Goal: Navigation & Orientation: Find specific page/section

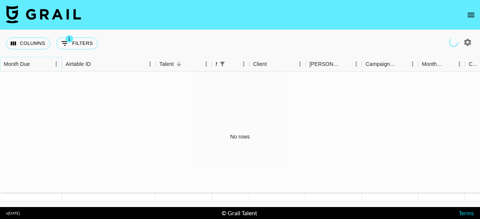
click at [32, 61] on icon "Sort" at bounding box center [35, 64] width 7 height 7
click at [14, 63] on div "Month Due" at bounding box center [17, 64] width 26 height 15
click at [26, 41] on button "Columns" at bounding box center [28, 44] width 44 height 12
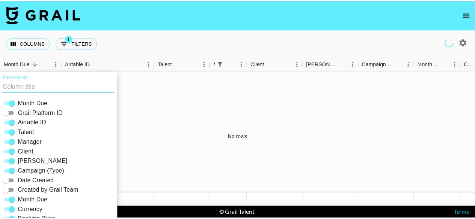
scroll to position [21, 0]
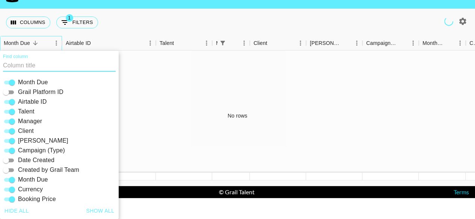
click at [28, 42] on div "Month Due" at bounding box center [17, 43] width 26 height 15
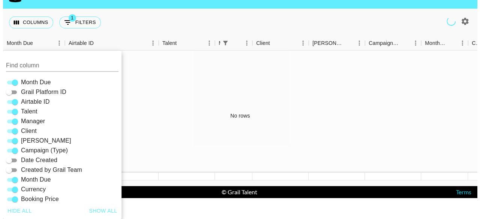
scroll to position [0, 0]
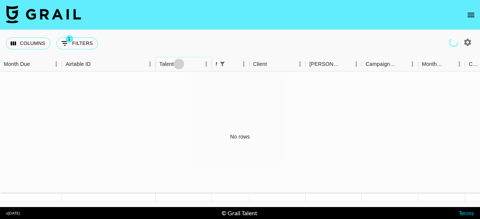
click at [181, 64] on icon "Sort" at bounding box center [179, 64] width 5 height 5
click at [29, 43] on button "Columns" at bounding box center [28, 44] width 44 height 12
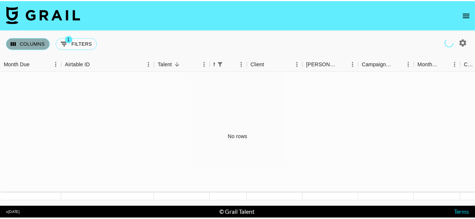
scroll to position [21, 0]
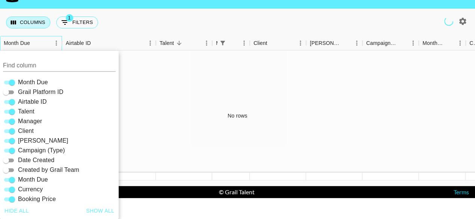
click at [29, 43] on div "Month Due" at bounding box center [17, 43] width 26 height 15
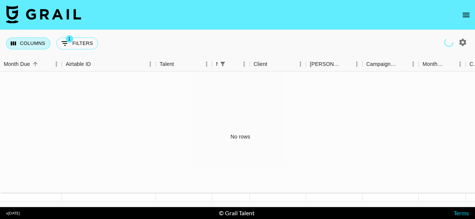
scroll to position [0, 0]
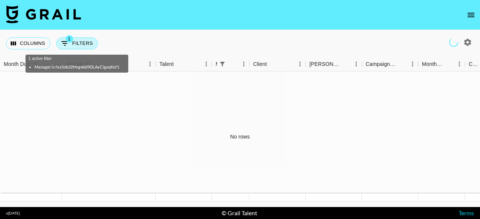
click at [86, 42] on button "1 Filters" at bounding box center [77, 44] width 42 height 12
select select "managerIds"
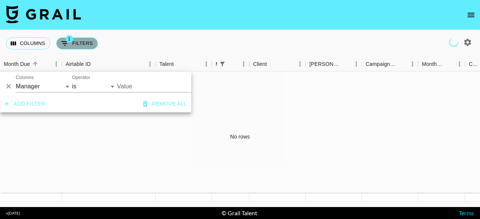
click at [86, 42] on button "1 Filters" at bounding box center [77, 44] width 42 height 12
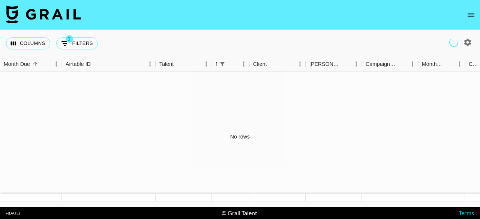
click at [473, 12] on icon "open drawer" at bounding box center [471, 15] width 9 height 9
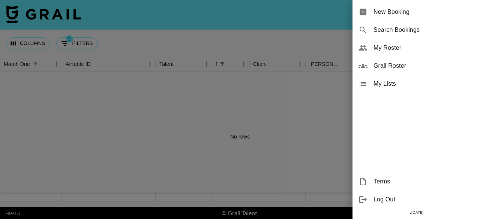
click at [386, 66] on span "Grail Roster" at bounding box center [424, 66] width 101 height 9
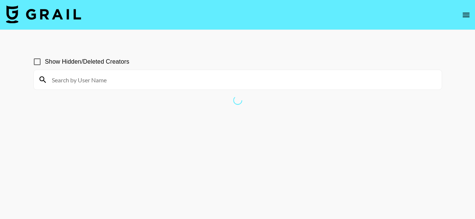
click at [104, 82] on input at bounding box center [241, 80] width 389 height 12
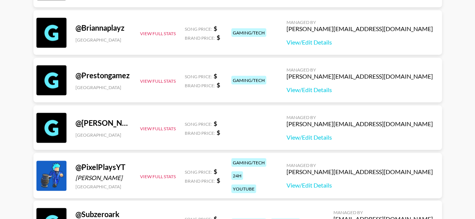
scroll to position [788, 0]
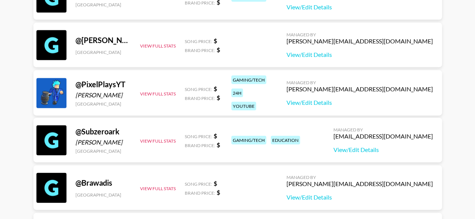
type input "="
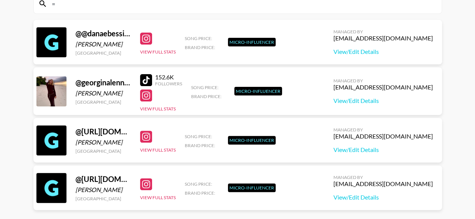
scroll to position [0, 0]
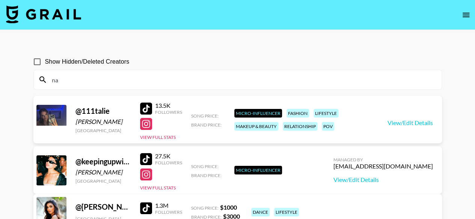
type input "n"
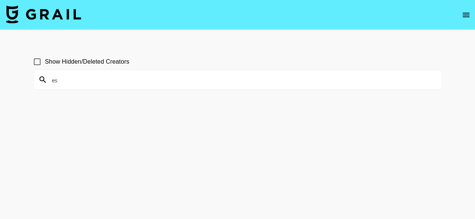
type input "e"
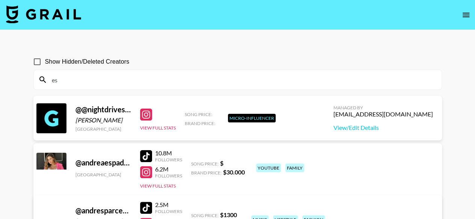
type input "e"
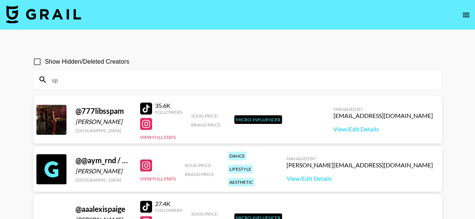
type input "s"
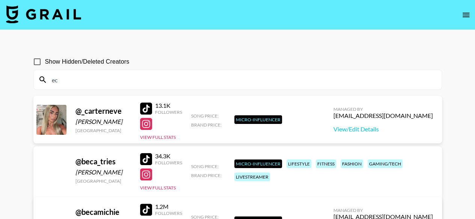
type input "e"
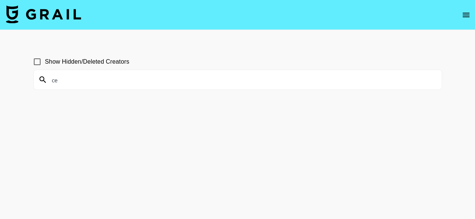
type input "c"
type input "e"
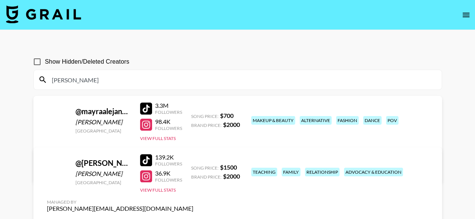
type input "[PERSON_NAME]"
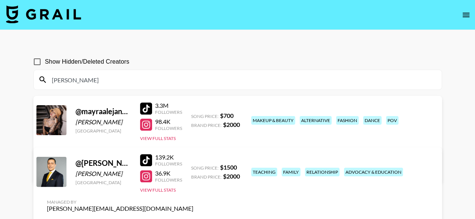
click at [198, 80] on input "[PERSON_NAME]" at bounding box center [241, 80] width 389 height 12
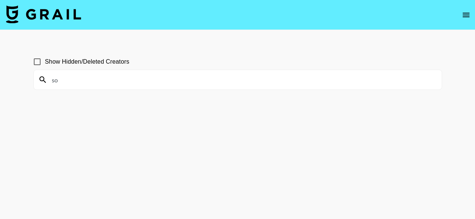
type input "s"
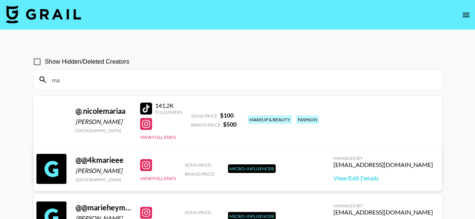
type input "m"
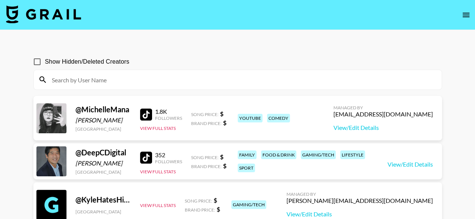
type input "-"
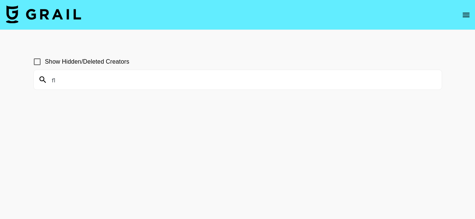
type input "f"
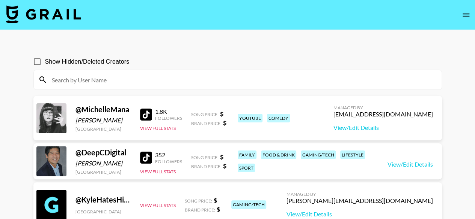
click at [157, 84] on input at bounding box center [241, 80] width 389 height 12
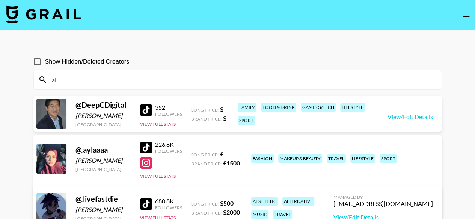
type input "a"
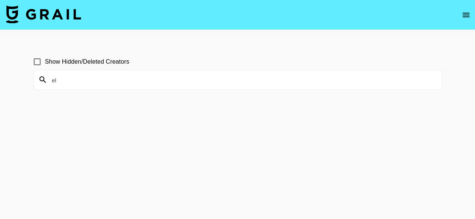
type input "e"
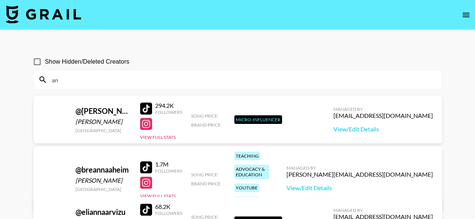
type input "a"
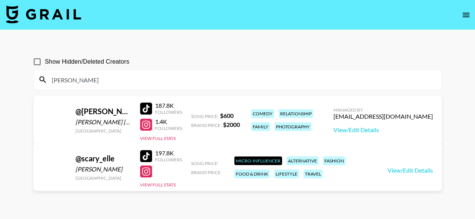
type input "carys"
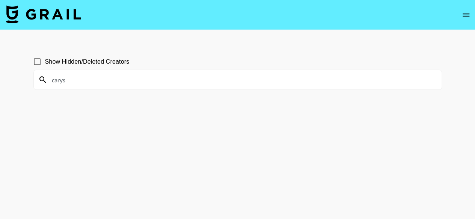
click at [185, 84] on input "carys" at bounding box center [241, 80] width 389 height 12
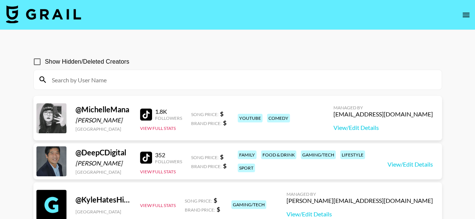
click at [468, 11] on icon "open drawer" at bounding box center [465, 15] width 9 height 9
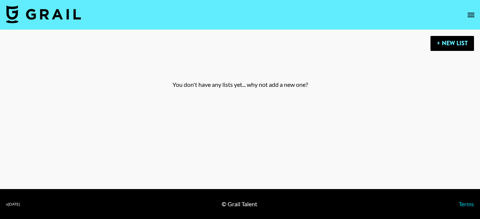
click at [471, 12] on icon "open drawer" at bounding box center [471, 15] width 9 height 9
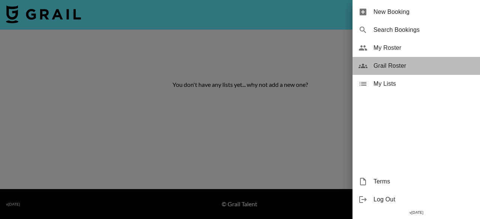
click at [404, 64] on span "Grail Roster" at bounding box center [424, 66] width 101 height 9
